Goal: Task Accomplishment & Management: Manage account settings

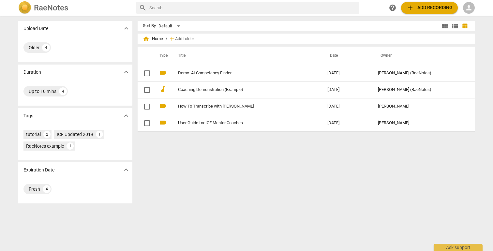
click at [253, 6] on span "add Add recording" at bounding box center [429, 8] width 46 height 8
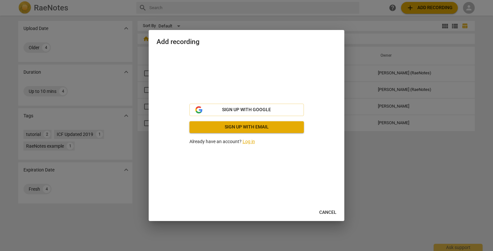
click at [247, 140] on link "Log in" at bounding box center [249, 141] width 12 height 5
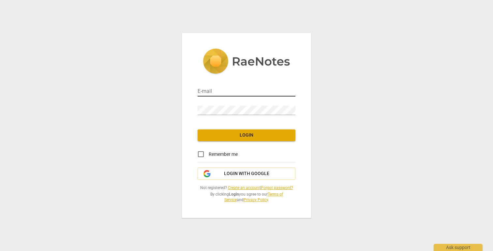
click at [234, 90] on input "email" at bounding box center [247, 91] width 98 height 9
type input "[EMAIL_ADDRESS][DOMAIN_NAME]"
click at [249, 134] on span "Login" at bounding box center [246, 135] width 87 height 7
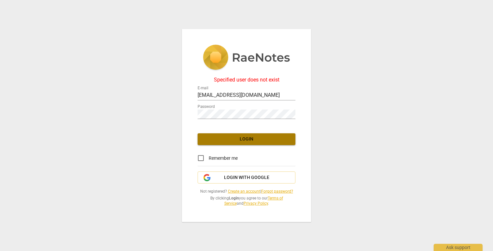
click at [244, 140] on span "Login" at bounding box center [246, 139] width 87 height 7
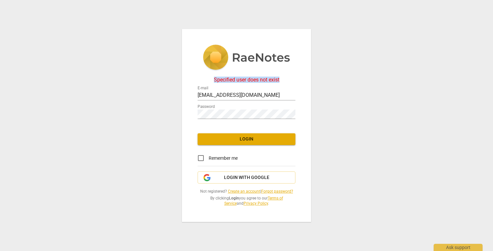
drag, startPoint x: 214, startPoint y: 80, endPoint x: 294, endPoint y: 81, distance: 79.6
click at [253, 81] on div "Specified user does not exist" at bounding box center [247, 80] width 98 height 6
